Goal: Information Seeking & Learning: Learn about a topic

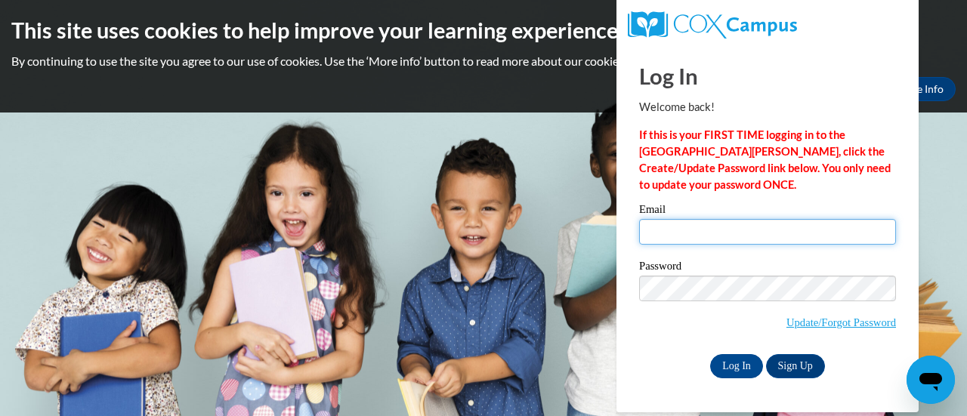
click at [666, 221] on input "Email" at bounding box center [767, 232] width 257 height 26
type input "jocelyn.douglas36@yahoo.com"
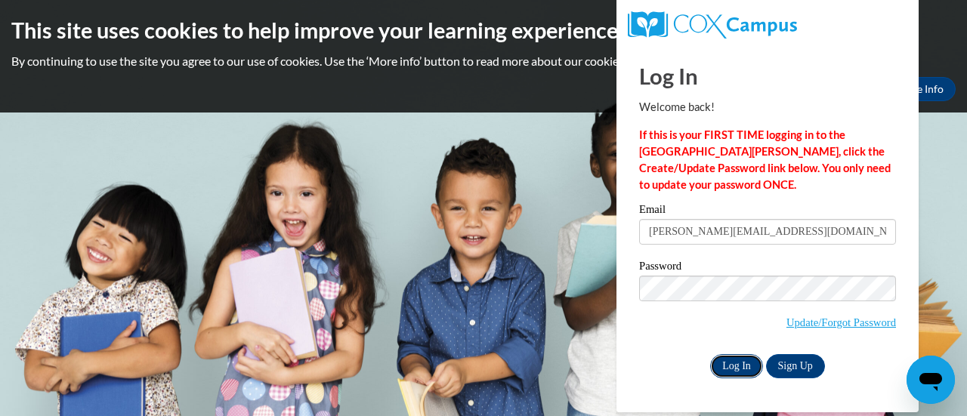
click at [729, 364] on input "Log In" at bounding box center [736, 366] width 53 height 24
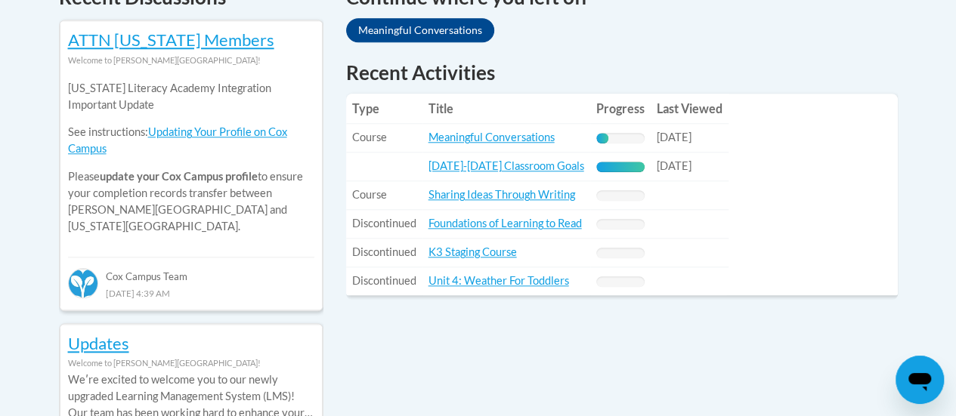
scroll to position [691, 0]
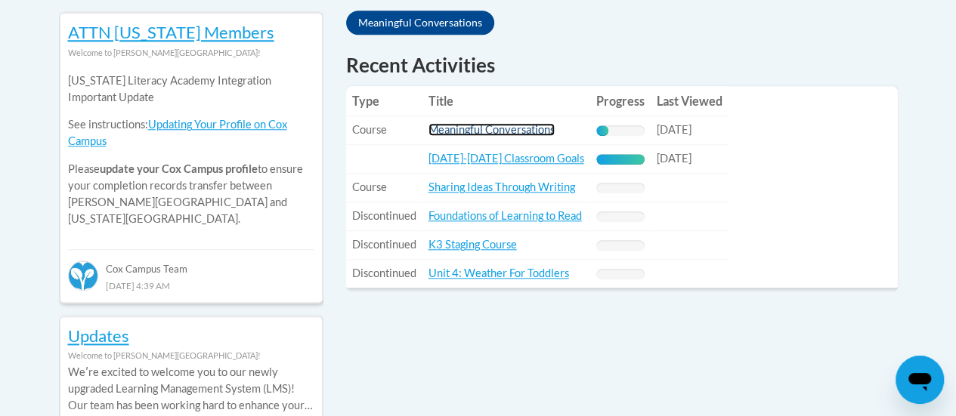
click at [512, 134] on link "Meaningful Conversations" at bounding box center [492, 129] width 126 height 13
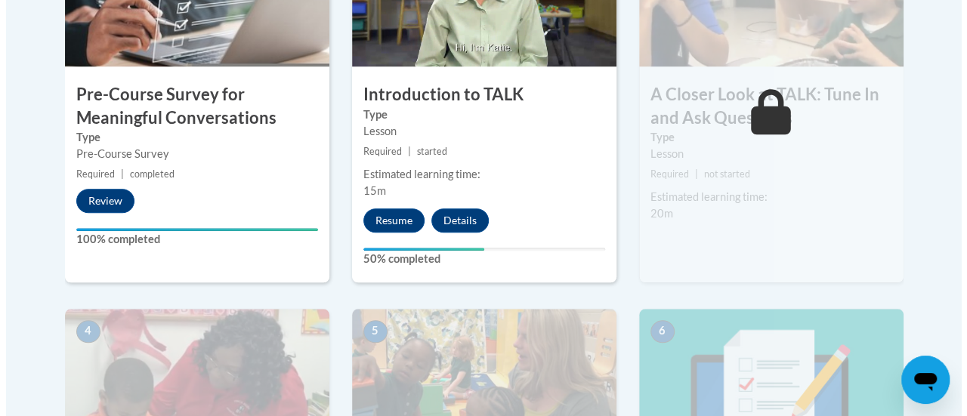
scroll to position [595, 0]
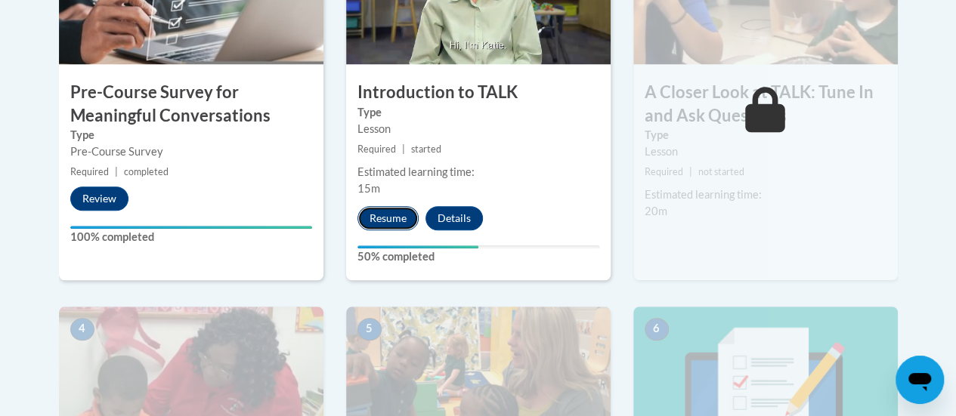
click at [388, 211] on button "Resume" at bounding box center [387, 218] width 61 height 24
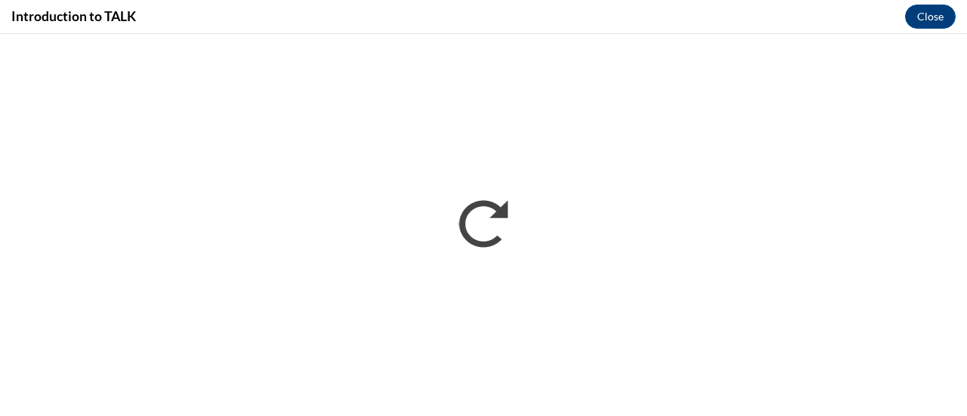
scroll to position [0, 0]
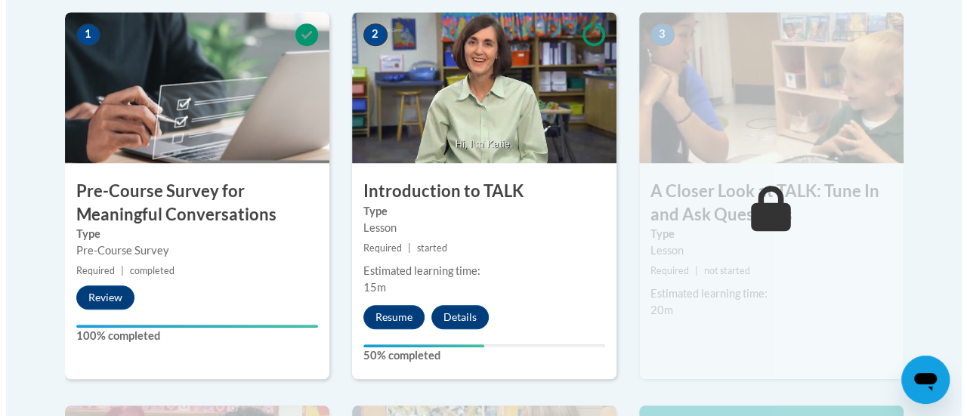
scroll to position [515, 0]
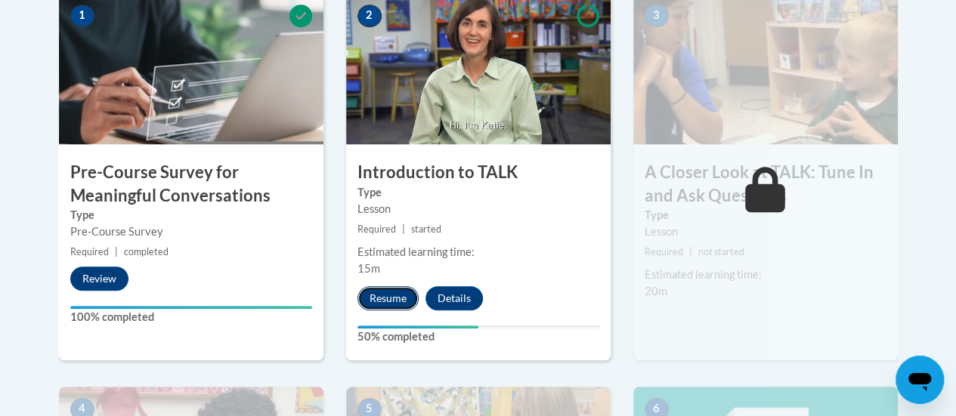
click at [373, 291] on button "Resume" at bounding box center [387, 298] width 61 height 24
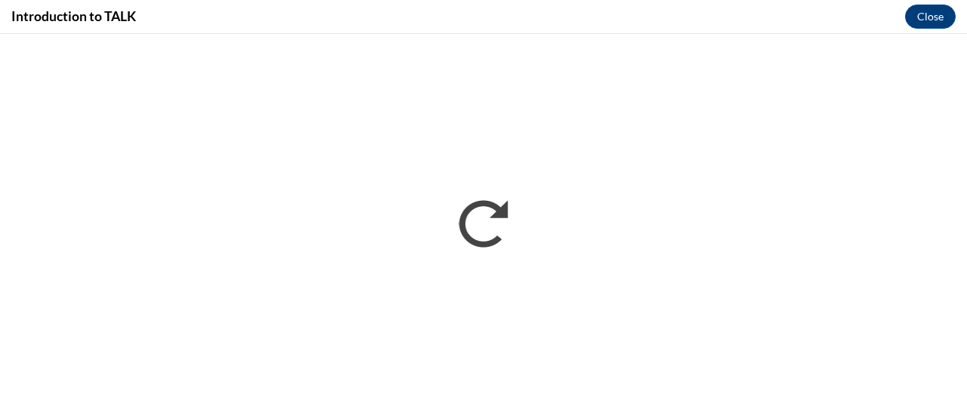
scroll to position [0, 0]
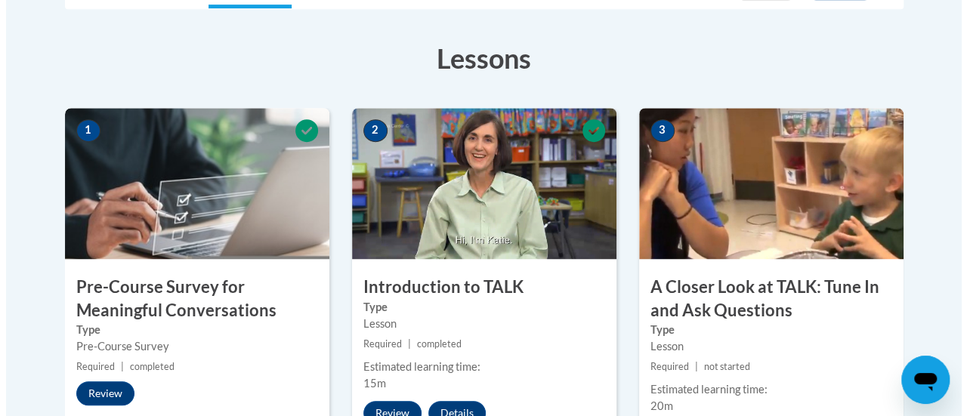
scroll to position [588, 0]
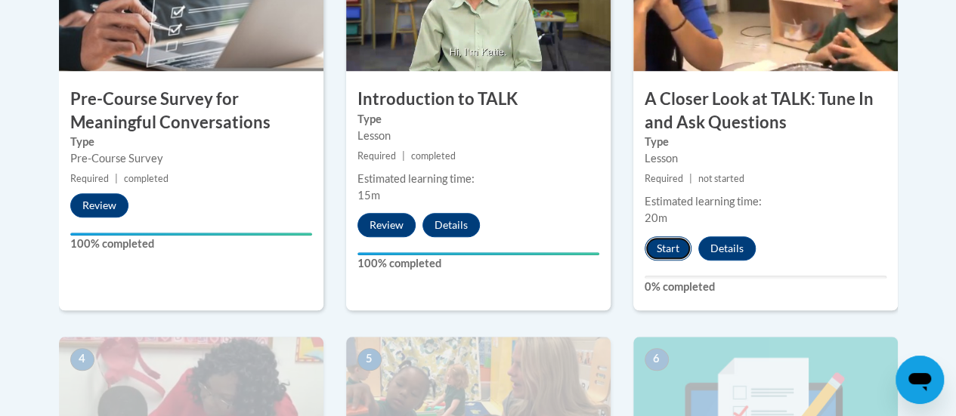
click at [673, 253] on button "Start" at bounding box center [668, 249] width 47 height 24
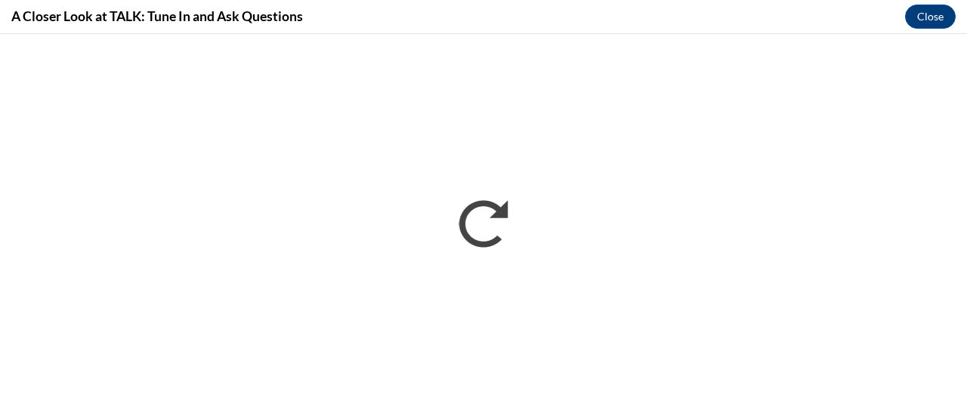
scroll to position [0, 0]
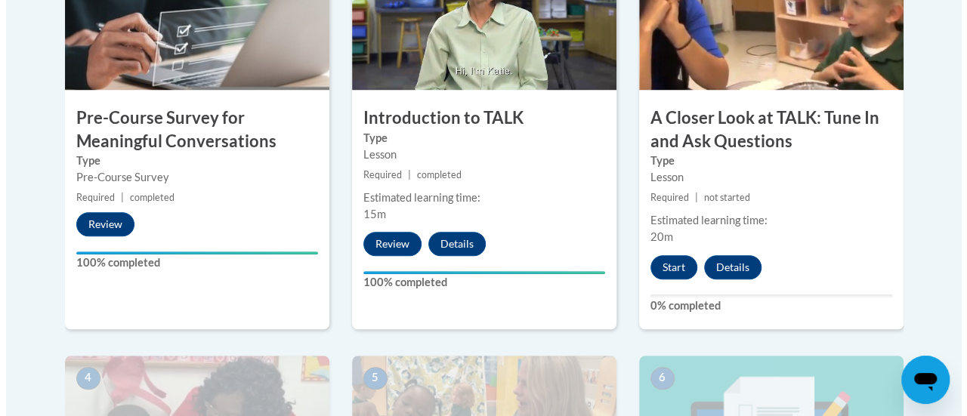
scroll to position [552, 0]
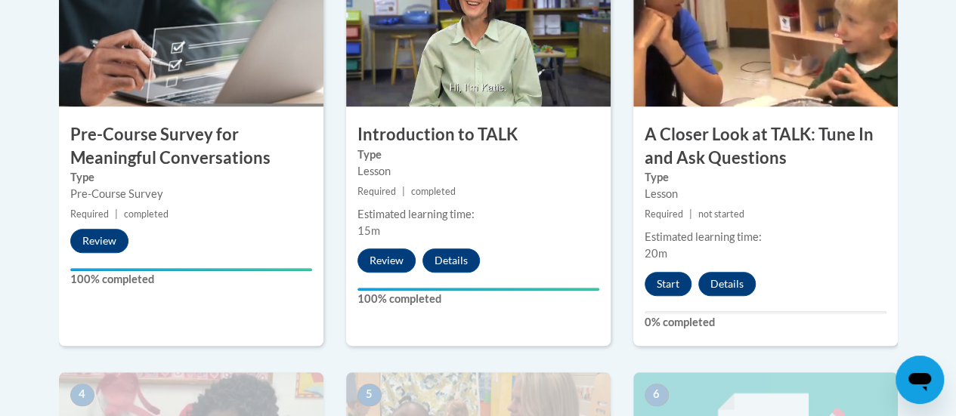
click at [677, 289] on button "Start" at bounding box center [668, 284] width 47 height 24
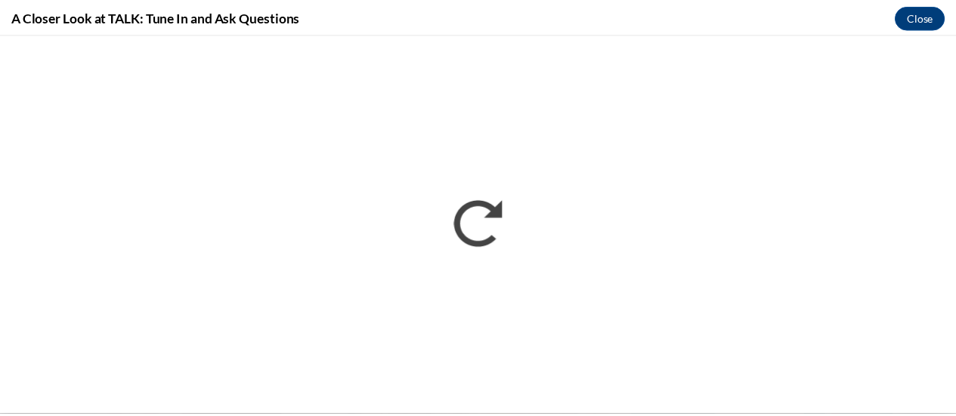
scroll to position [0, 0]
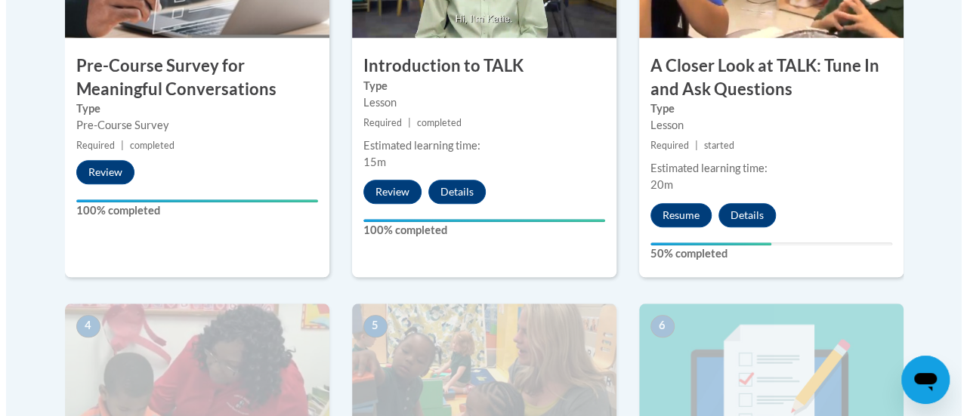
scroll to position [667, 0]
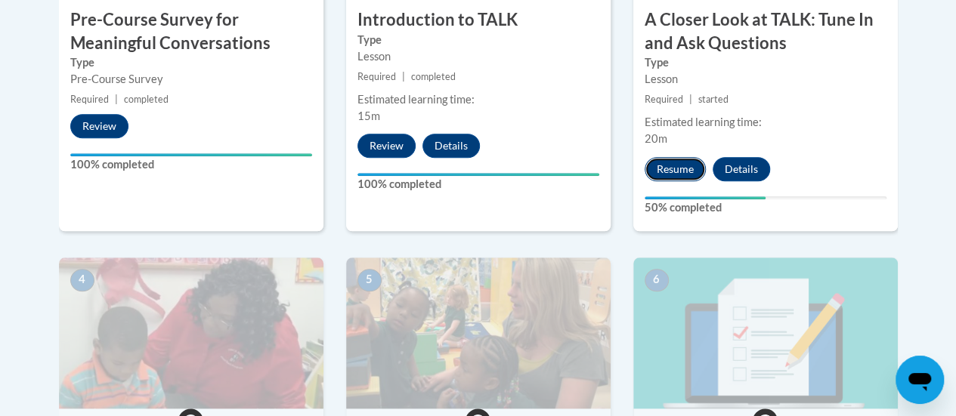
click at [670, 172] on button "Resume" at bounding box center [675, 169] width 61 height 24
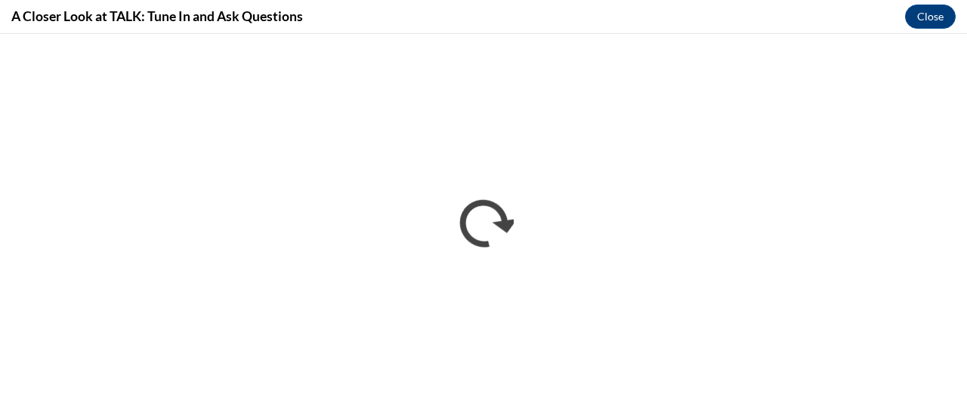
scroll to position [0, 0]
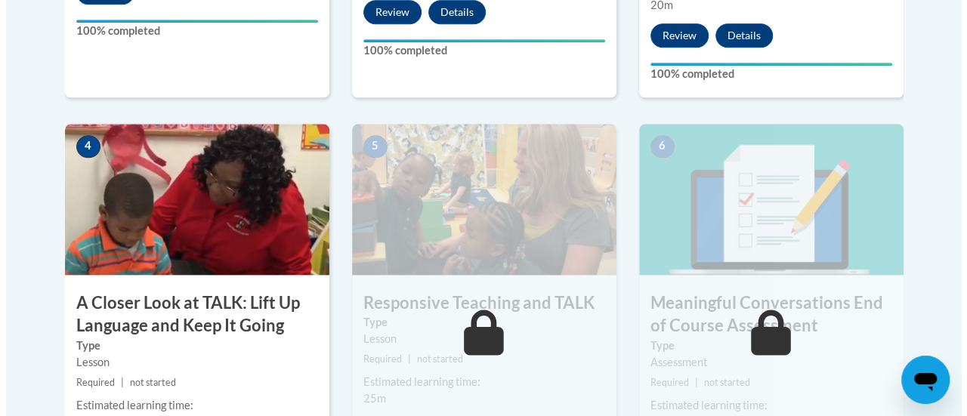
scroll to position [876, 0]
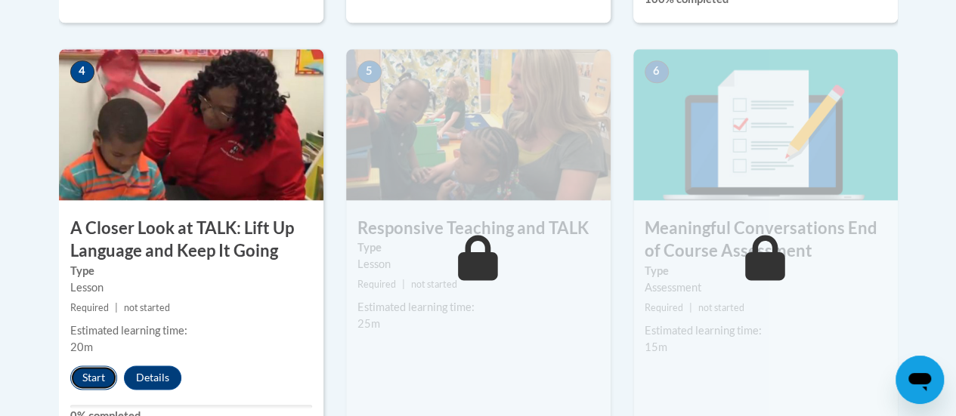
click at [88, 378] on button "Start" at bounding box center [93, 378] width 47 height 24
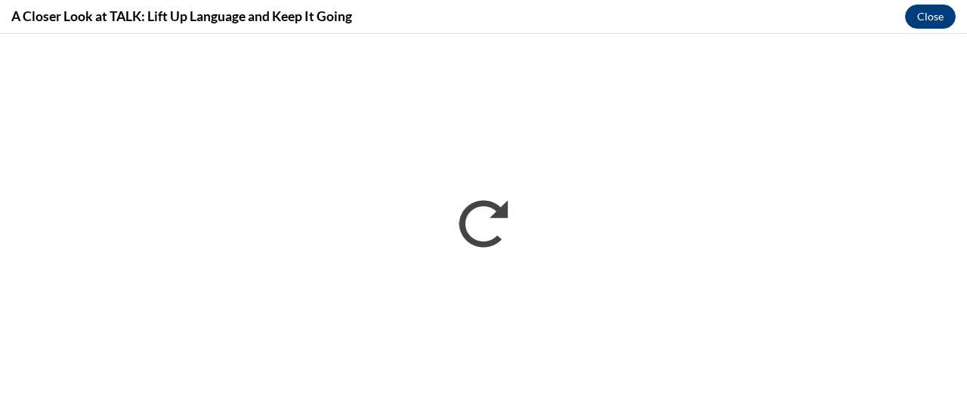
scroll to position [0, 0]
